Goal: Information Seeking & Learning: Learn about a topic

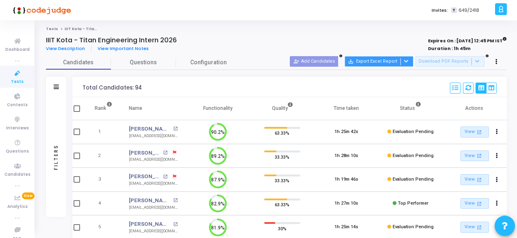
click at [389, 61] on button "save_alt Export Excel Report" at bounding box center [379, 61] width 69 height 11
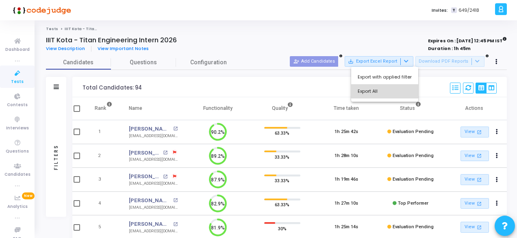
click at [392, 88] on button "Export All" at bounding box center [384, 91] width 67 height 14
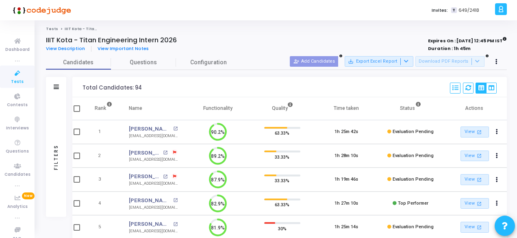
scroll to position [4, 3]
click at [19, 80] on span "Tests" at bounding box center [17, 81] width 13 height 7
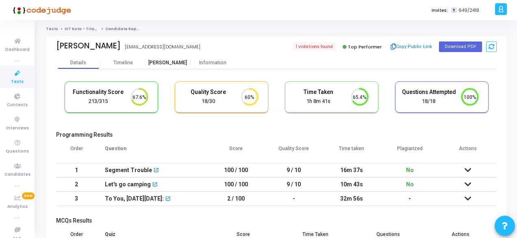
click at [164, 63] on div "Proctor" at bounding box center [168, 63] width 45 height 6
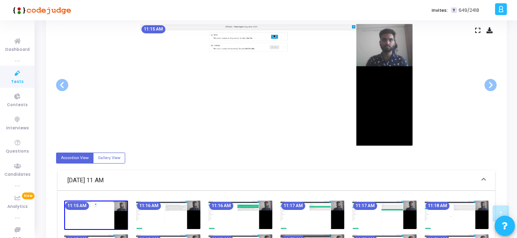
scroll to position [122, 0]
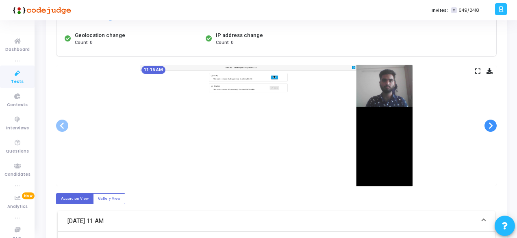
click at [489, 122] on span at bounding box center [491, 126] width 12 height 12
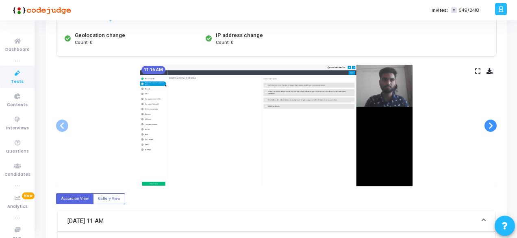
click at [489, 122] on span at bounding box center [491, 126] width 12 height 12
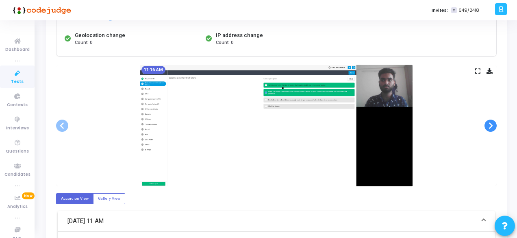
click at [489, 122] on span at bounding box center [491, 126] width 12 height 12
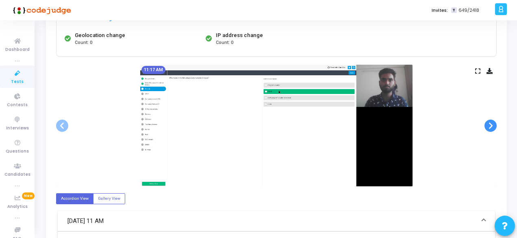
click at [489, 122] on span at bounding box center [491, 126] width 12 height 12
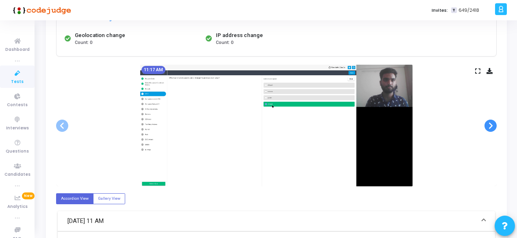
click at [489, 122] on span at bounding box center [491, 126] width 12 height 12
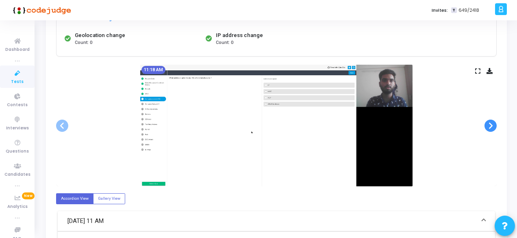
click at [489, 122] on span at bounding box center [491, 126] width 12 height 12
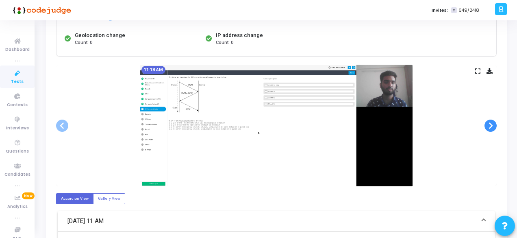
click at [489, 122] on span at bounding box center [491, 126] width 12 height 12
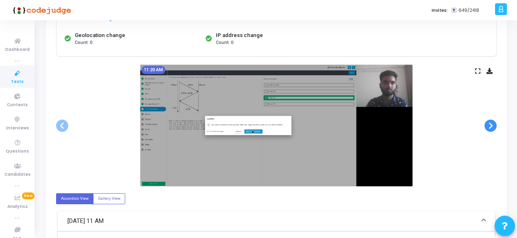
click at [489, 122] on span at bounding box center [491, 126] width 12 height 12
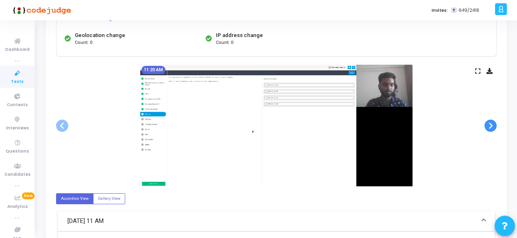
click at [489, 122] on span at bounding box center [491, 126] width 12 height 12
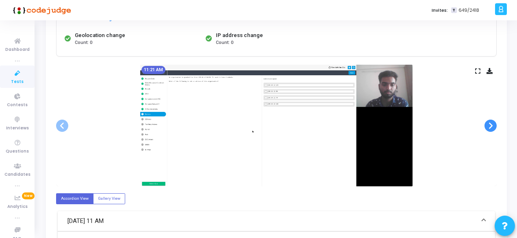
click at [489, 122] on span at bounding box center [491, 126] width 12 height 12
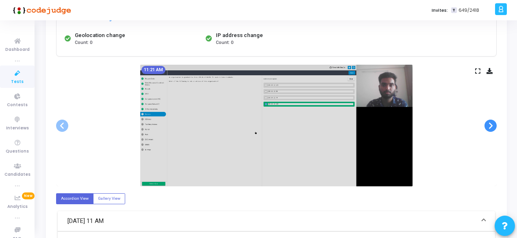
click at [489, 122] on span at bounding box center [491, 126] width 12 height 12
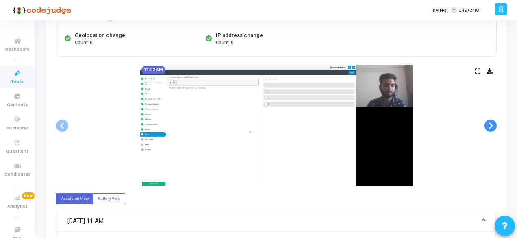
click at [489, 122] on span at bounding box center [491, 126] width 12 height 12
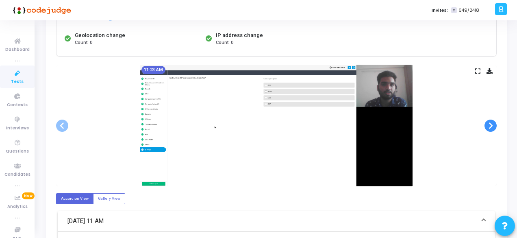
click at [489, 122] on span at bounding box center [491, 126] width 12 height 12
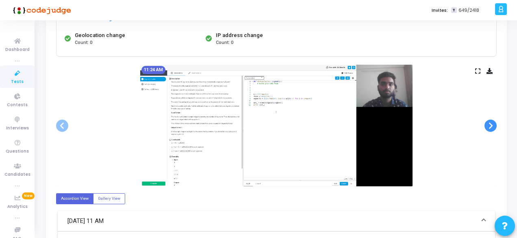
click at [489, 122] on span at bounding box center [491, 126] width 12 height 12
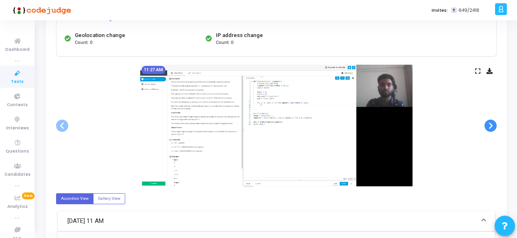
click at [489, 122] on span at bounding box center [491, 126] width 12 height 12
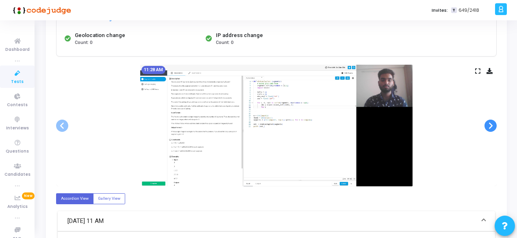
click at [489, 122] on span at bounding box center [491, 126] width 12 height 12
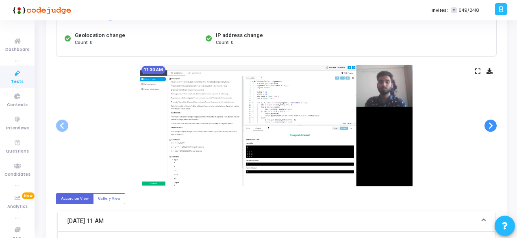
click at [489, 122] on span at bounding box center [491, 126] width 12 height 12
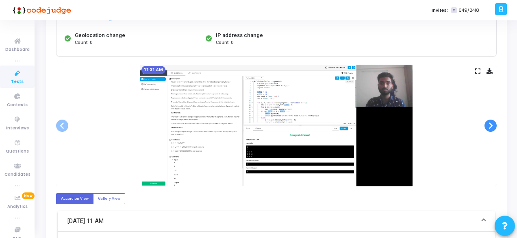
click at [489, 122] on span at bounding box center [491, 126] width 12 height 12
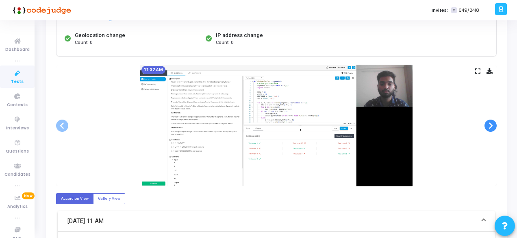
click at [489, 122] on span at bounding box center [491, 126] width 12 height 12
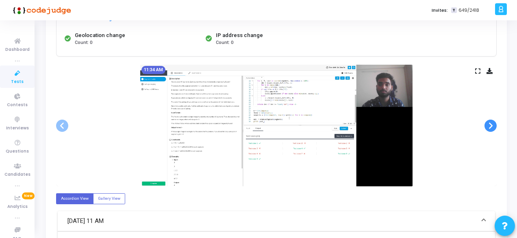
click at [489, 122] on span at bounding box center [491, 126] width 12 height 12
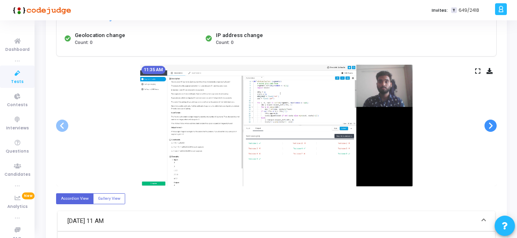
click at [489, 122] on span at bounding box center [491, 126] width 12 height 12
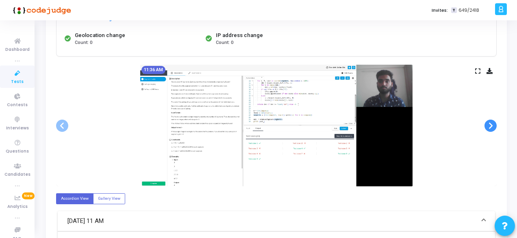
click at [489, 122] on span at bounding box center [491, 126] width 12 height 12
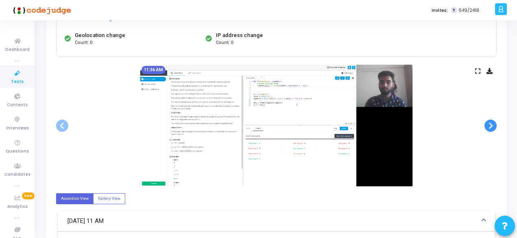
click at [489, 122] on span at bounding box center [491, 126] width 12 height 12
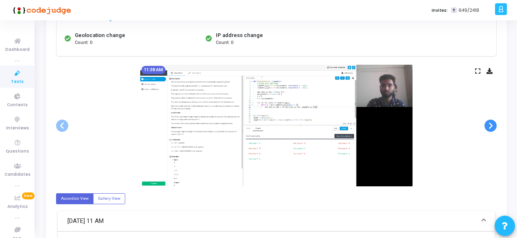
click at [489, 122] on span at bounding box center [491, 126] width 12 height 12
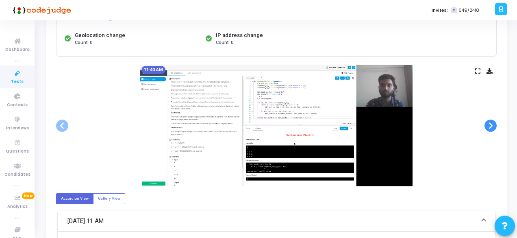
click at [489, 122] on span at bounding box center [491, 126] width 12 height 12
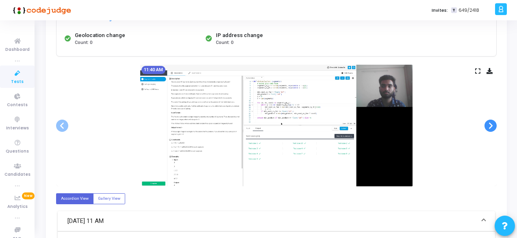
click at [489, 122] on span at bounding box center [491, 126] width 12 height 12
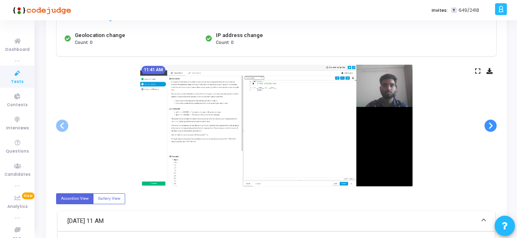
click at [489, 122] on span at bounding box center [491, 126] width 12 height 12
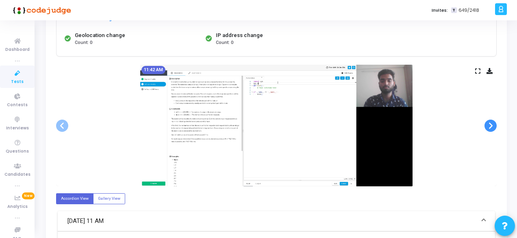
click at [489, 122] on span at bounding box center [491, 126] width 12 height 12
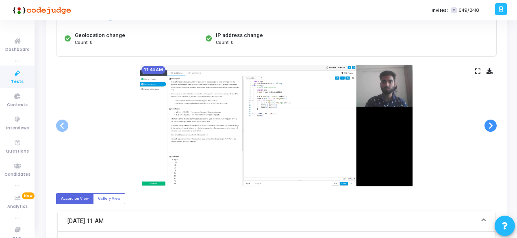
click at [489, 122] on span at bounding box center [491, 126] width 12 height 12
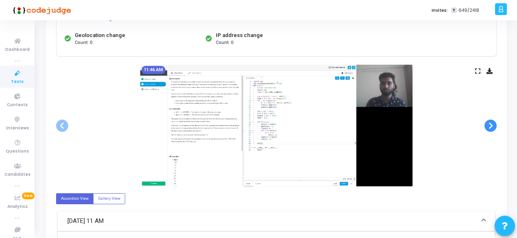
click at [489, 122] on span at bounding box center [491, 126] width 12 height 12
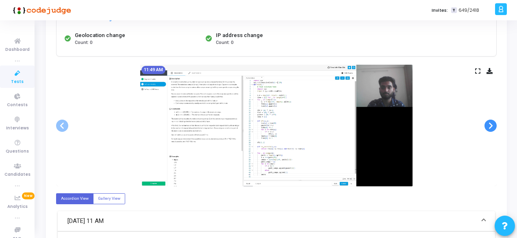
click at [489, 122] on span at bounding box center [491, 126] width 12 height 12
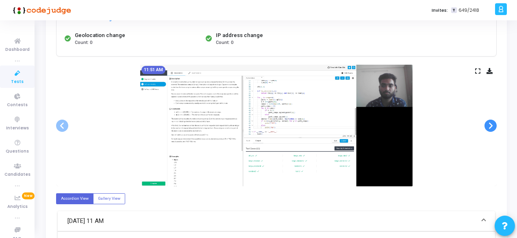
click at [489, 122] on span at bounding box center [491, 126] width 12 height 12
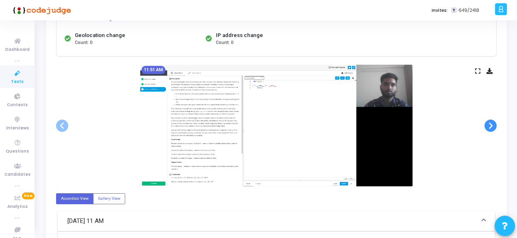
click at [489, 122] on span at bounding box center [491, 126] width 12 height 12
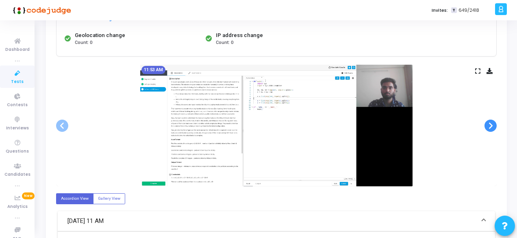
click at [489, 122] on span at bounding box center [491, 126] width 12 height 12
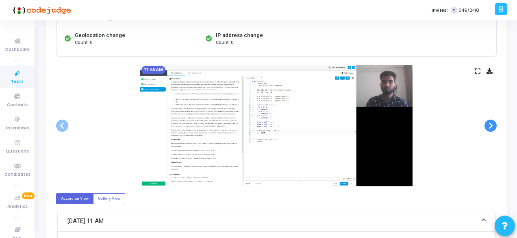
click at [489, 122] on span at bounding box center [491, 126] width 12 height 12
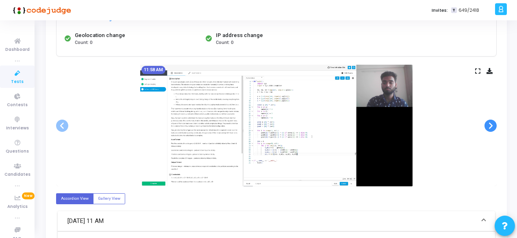
click at [489, 122] on span at bounding box center [491, 126] width 12 height 12
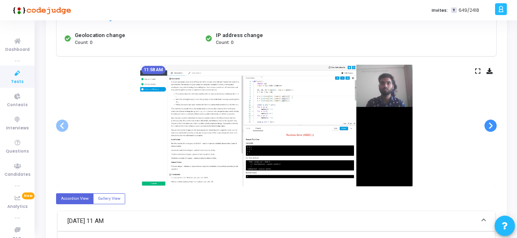
click at [489, 122] on span at bounding box center [491, 126] width 12 height 12
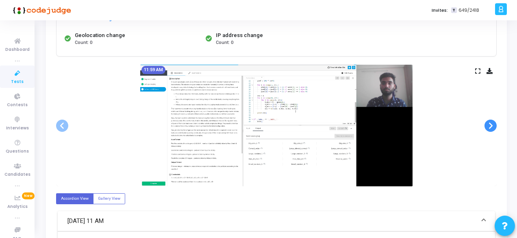
click at [489, 122] on span at bounding box center [491, 126] width 12 height 12
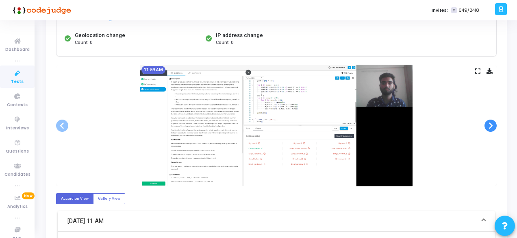
click at [489, 122] on span at bounding box center [491, 126] width 12 height 12
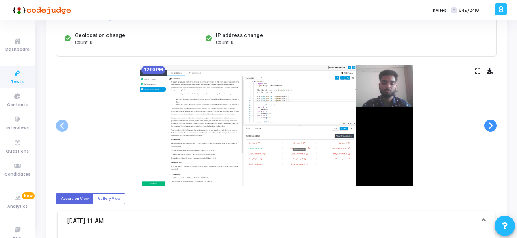
click at [489, 122] on span at bounding box center [491, 126] width 12 height 12
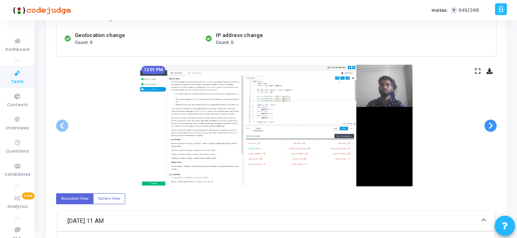
click at [489, 122] on span at bounding box center [491, 126] width 12 height 12
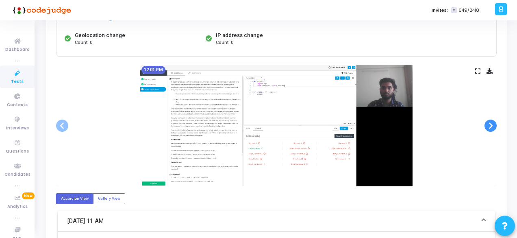
click at [489, 122] on span at bounding box center [491, 126] width 12 height 12
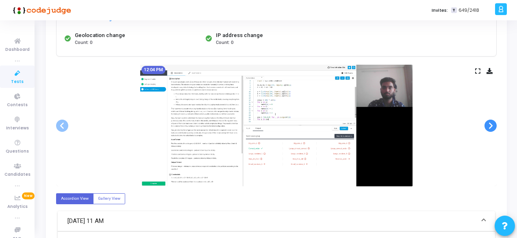
click at [489, 122] on span at bounding box center [491, 126] width 12 height 12
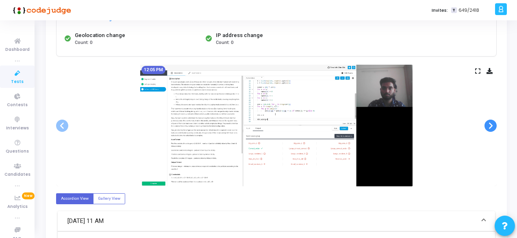
click at [489, 122] on span at bounding box center [491, 126] width 12 height 12
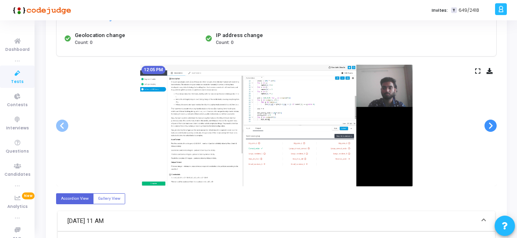
click at [489, 122] on span at bounding box center [491, 126] width 12 height 12
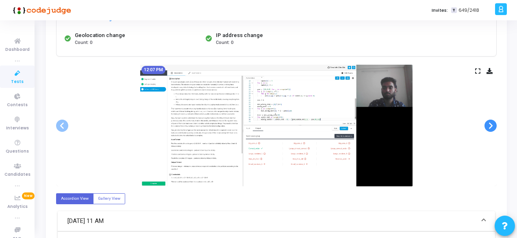
click at [489, 122] on span at bounding box center [491, 126] width 12 height 12
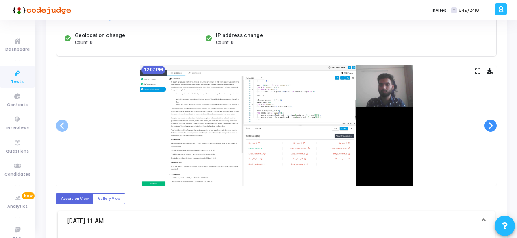
click at [489, 122] on span at bounding box center [491, 126] width 12 height 12
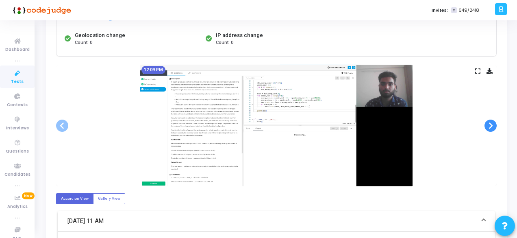
click at [489, 122] on span at bounding box center [491, 126] width 12 height 12
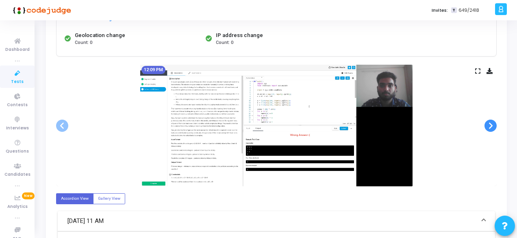
click at [489, 122] on span at bounding box center [491, 126] width 12 height 12
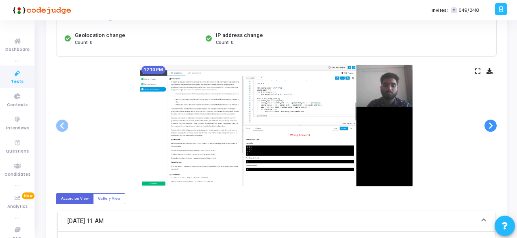
click at [489, 122] on span at bounding box center [491, 126] width 12 height 12
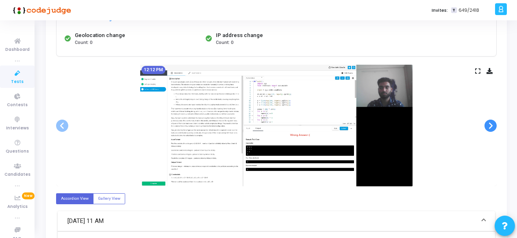
click at [489, 122] on span at bounding box center [491, 126] width 12 height 12
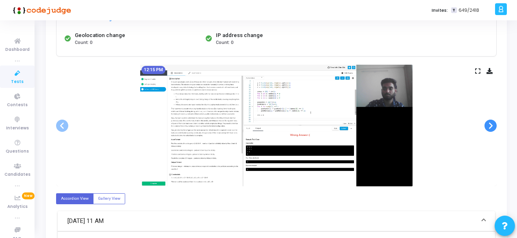
click at [489, 122] on span at bounding box center [491, 126] width 12 height 12
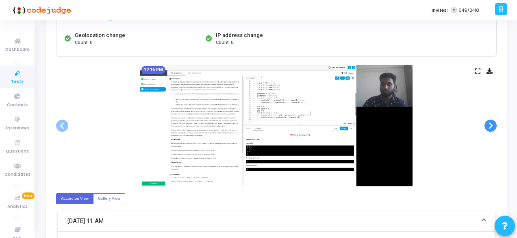
click at [489, 122] on span at bounding box center [491, 126] width 12 height 12
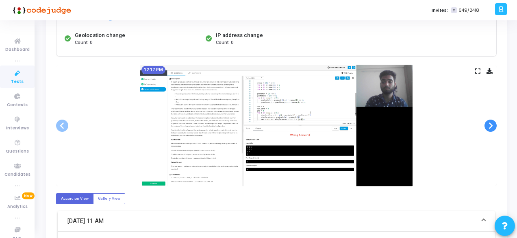
click at [489, 122] on span at bounding box center [491, 126] width 12 height 12
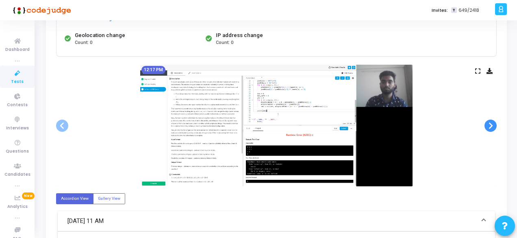
click at [489, 122] on span at bounding box center [491, 126] width 12 height 12
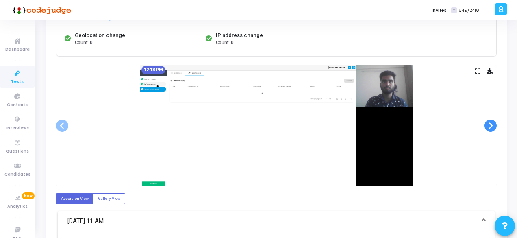
click at [489, 122] on span at bounding box center [491, 126] width 12 height 12
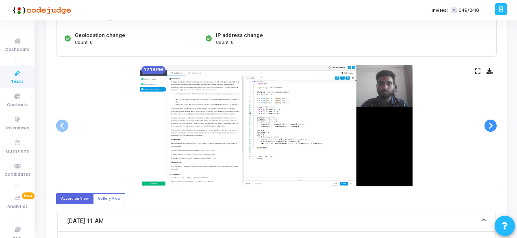
click at [489, 122] on span at bounding box center [491, 126] width 12 height 12
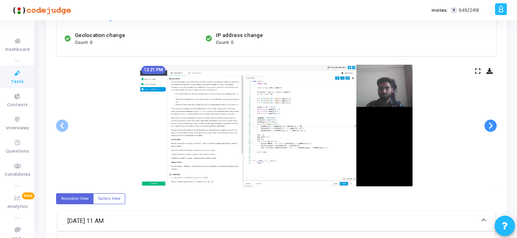
click at [489, 122] on span at bounding box center [491, 126] width 12 height 12
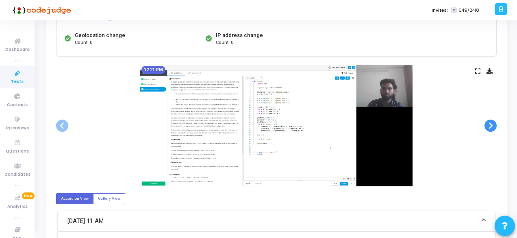
click at [489, 122] on span at bounding box center [491, 126] width 12 height 12
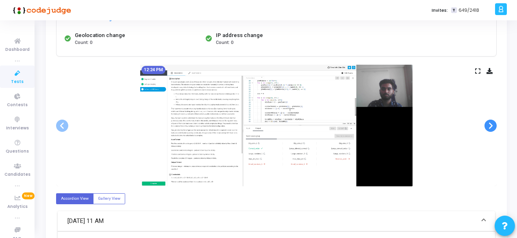
click at [492, 120] on span at bounding box center [491, 126] width 12 height 12
click at [487, 132] on div "12:24 PM" at bounding box center [276, 126] width 441 height 122
click at [486, 124] on span at bounding box center [491, 126] width 12 height 12
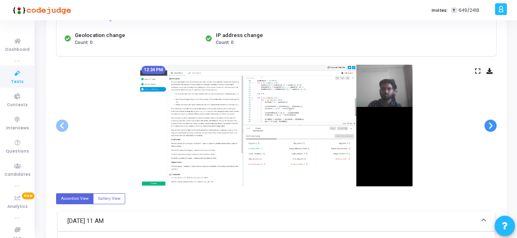
click at [486, 124] on span at bounding box center [491, 126] width 12 height 12
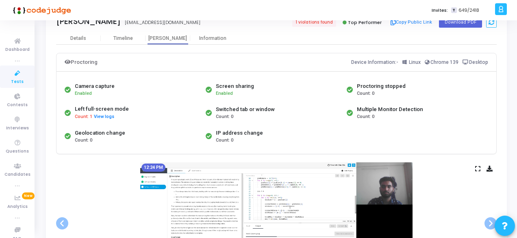
scroll to position [0, 0]
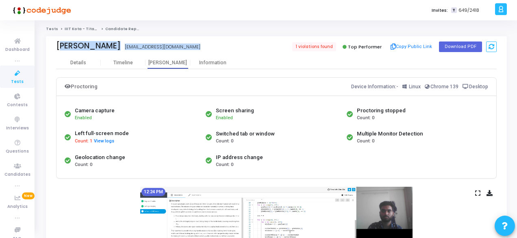
drag, startPoint x: 56, startPoint y: 46, endPoint x: 217, endPoint y: 48, distance: 160.6
click at [217, 48] on div "Adhav Neeraj Sahebrao 2024kpad1001@iiitkota.ac.in" at bounding box center [164, 47] width 216 height 12
copy div "Adhav Neeraj Sahebrao Adhav Neeraj Sahebrao 2024kpad1001@iiitkota.ac.in"
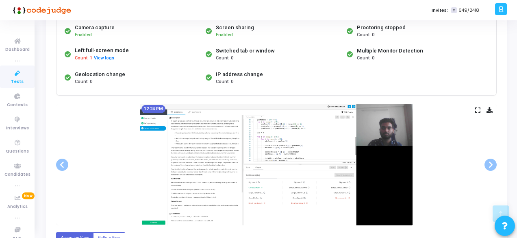
scroll to position [81, 0]
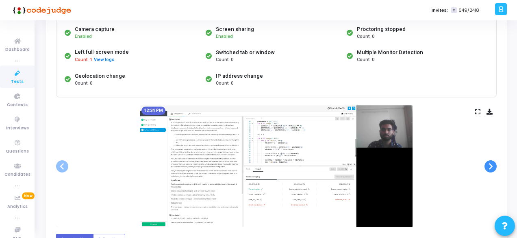
click at [495, 166] on span at bounding box center [491, 166] width 12 height 12
click at [63, 167] on span at bounding box center [62, 166] width 12 height 12
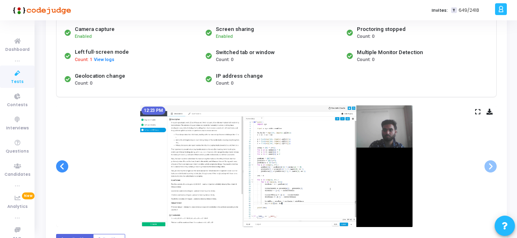
click at [63, 167] on span at bounding box center [62, 166] width 12 height 12
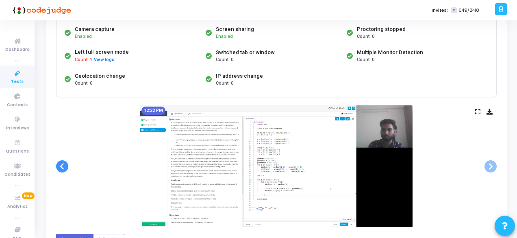
click at [63, 167] on span at bounding box center [62, 166] width 12 height 12
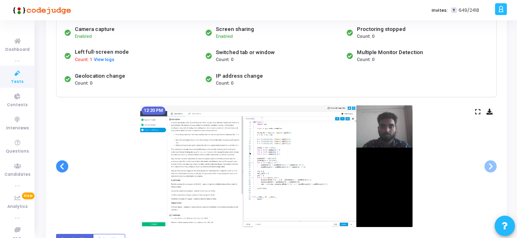
click at [63, 167] on span at bounding box center [62, 166] width 12 height 12
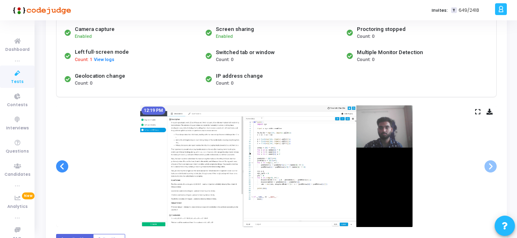
click at [63, 167] on span at bounding box center [62, 166] width 12 height 12
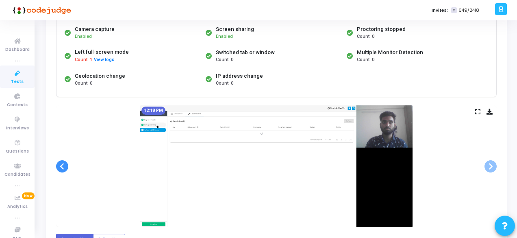
click at [63, 167] on span at bounding box center [62, 166] width 12 height 12
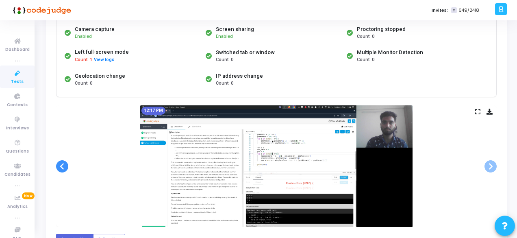
click at [63, 167] on span at bounding box center [62, 166] width 12 height 12
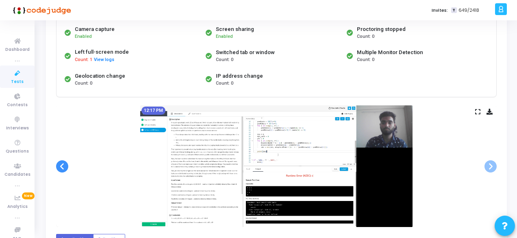
click at [63, 167] on span at bounding box center [62, 166] width 12 height 12
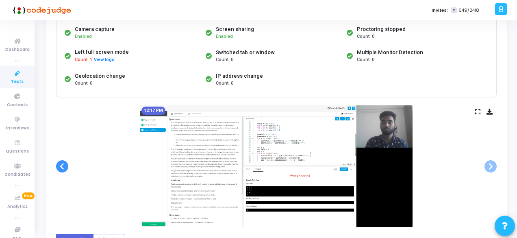
click at [63, 167] on span at bounding box center [62, 166] width 12 height 12
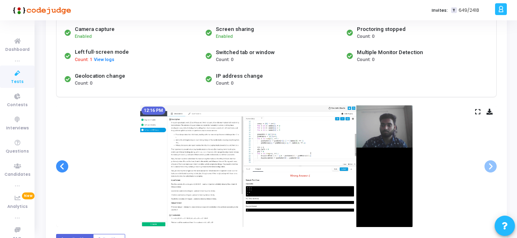
click at [63, 167] on span at bounding box center [62, 166] width 12 height 12
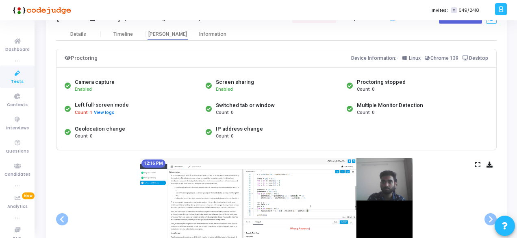
scroll to position [0, 0]
